Goal: Information Seeking & Learning: Learn about a topic

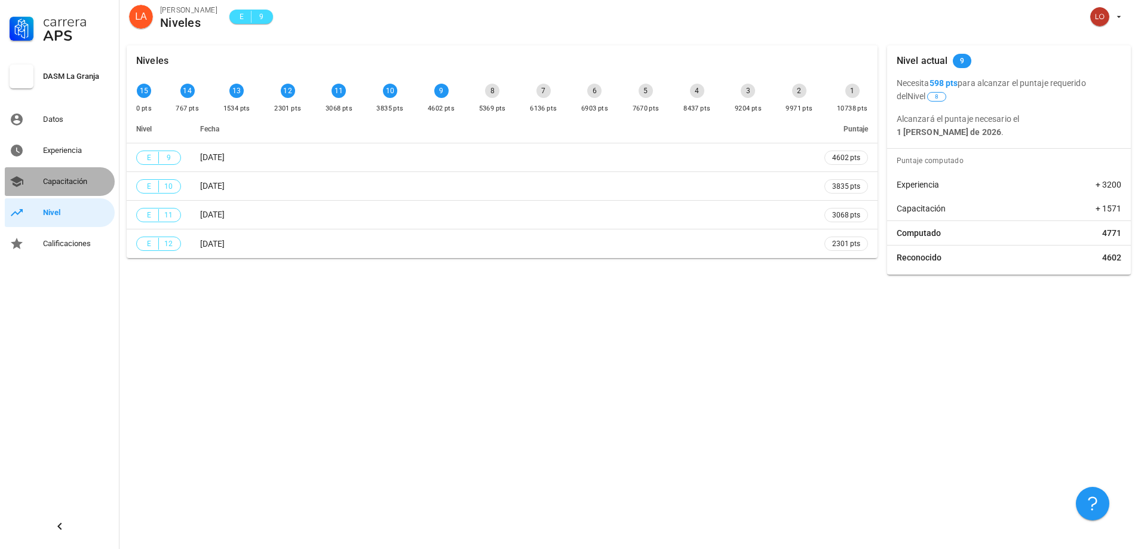
click at [79, 188] on div "Capacitación" at bounding box center [76, 181] width 67 height 19
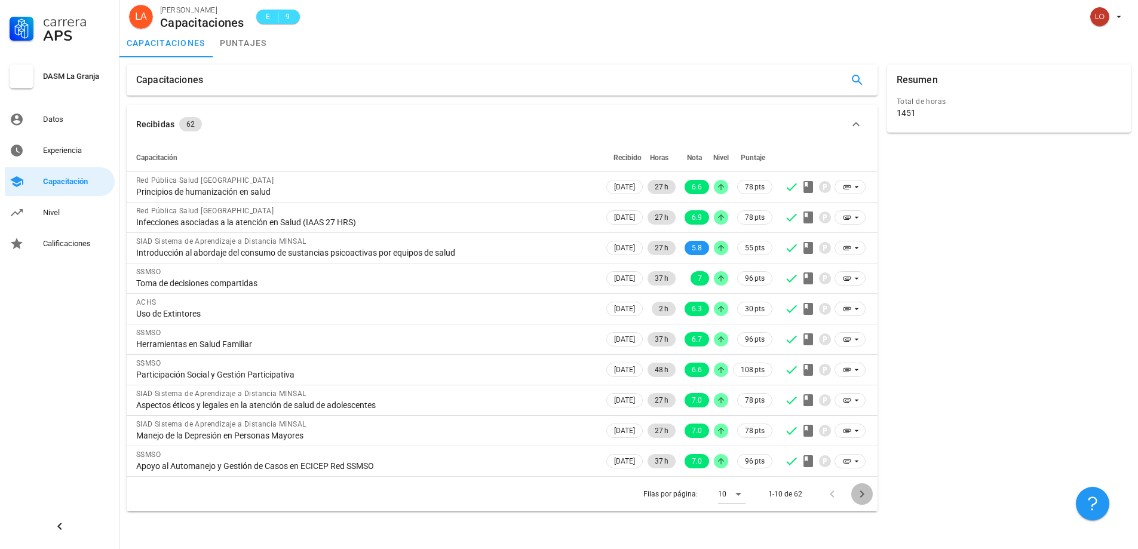
click at [867, 495] on icon "Página siguiente" at bounding box center [862, 494] width 14 height 14
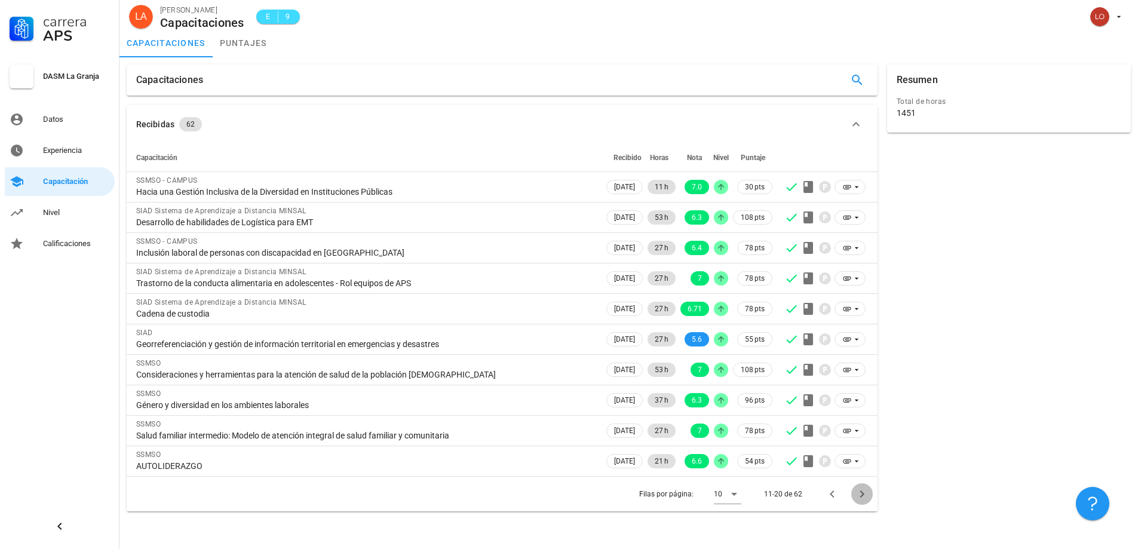
click at [867, 495] on icon "Página siguiente" at bounding box center [862, 494] width 14 height 14
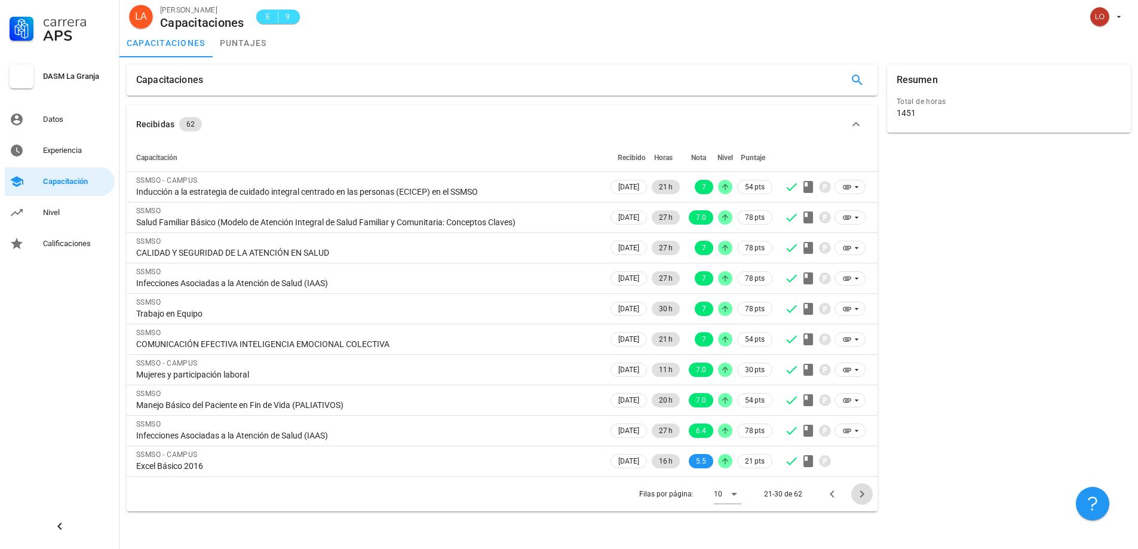
click at [859, 496] on icon "Página siguiente" at bounding box center [862, 494] width 14 height 14
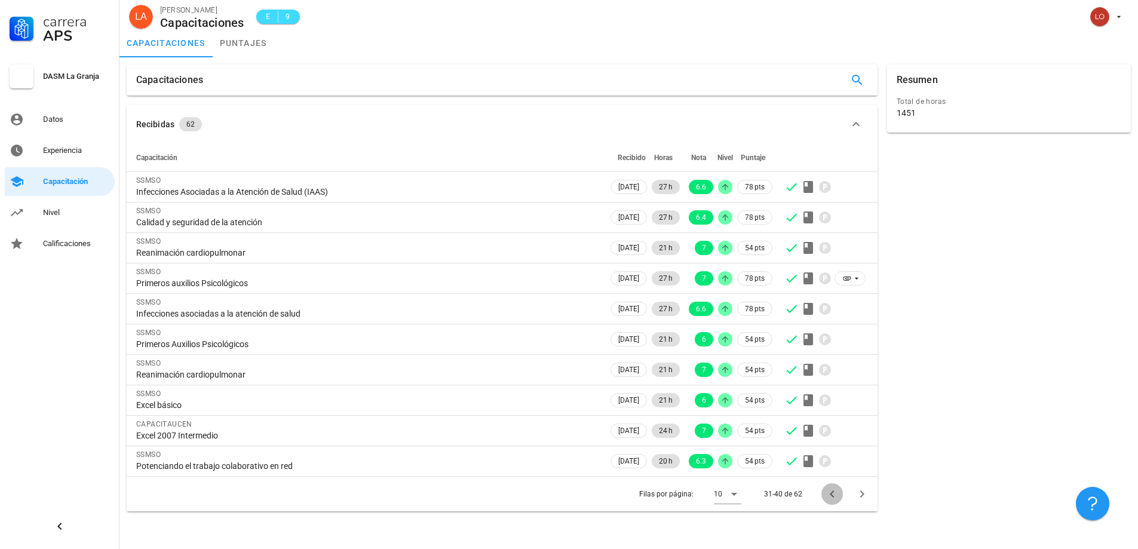
click at [835, 495] on icon "Página anterior" at bounding box center [832, 494] width 14 height 14
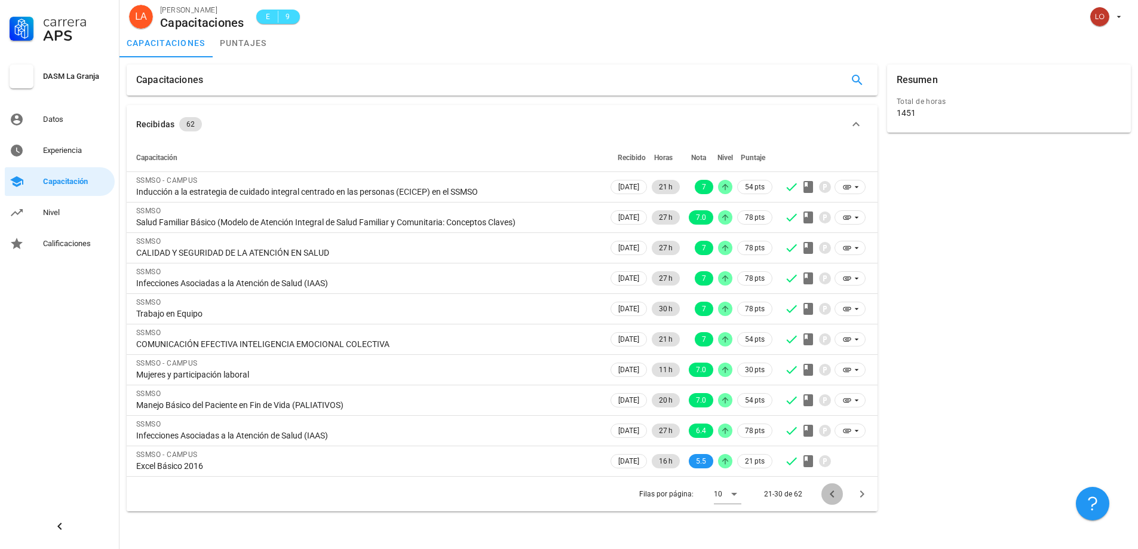
click at [835, 495] on icon "Página anterior" at bounding box center [832, 494] width 14 height 14
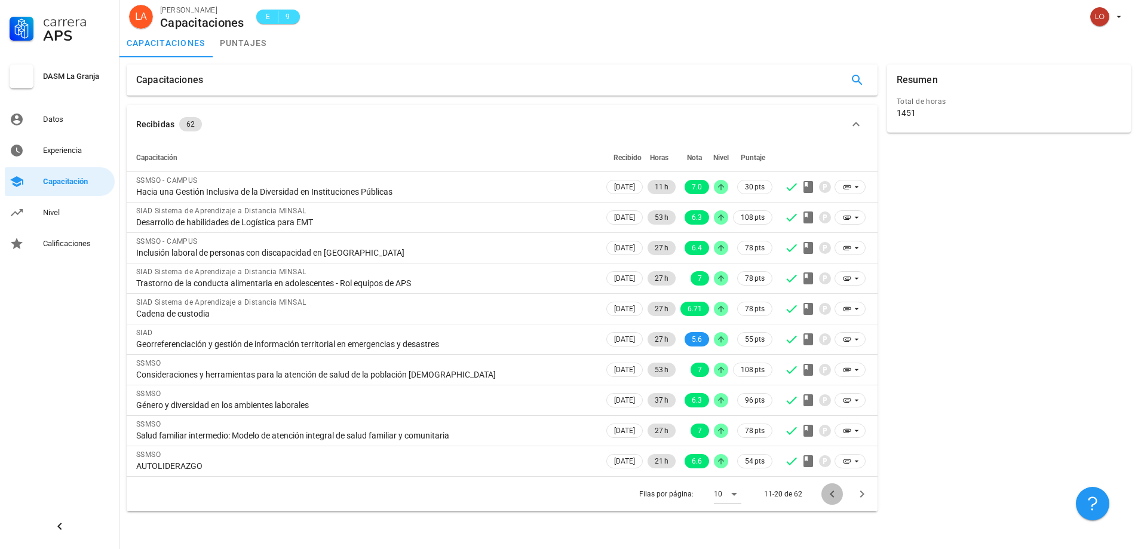
click at [835, 495] on icon "Página anterior" at bounding box center [832, 494] width 14 height 14
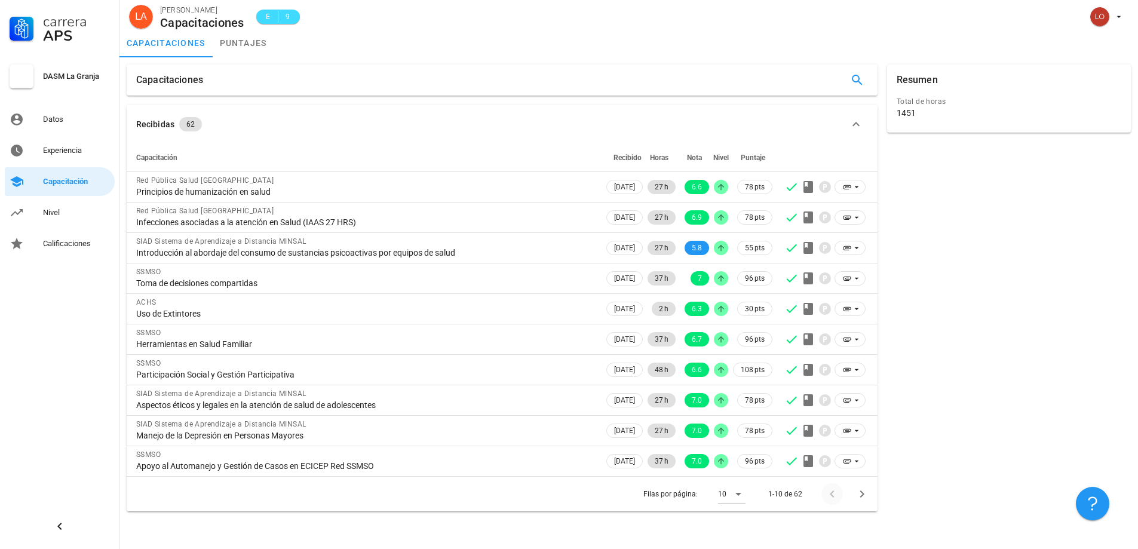
click at [835, 495] on div at bounding box center [834, 494] width 26 height 22
